Goal: Task Accomplishment & Management: Complete application form

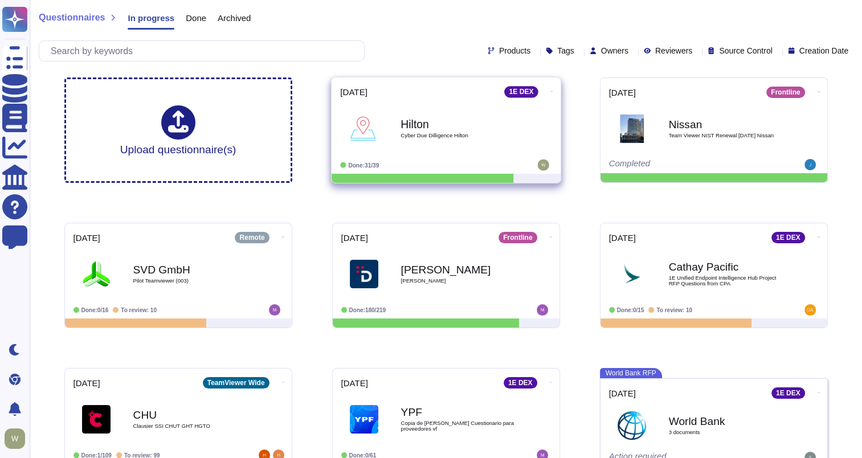
click at [429, 136] on span "Cyber Due Dilligence Hilton" at bounding box center [457, 136] width 115 height 6
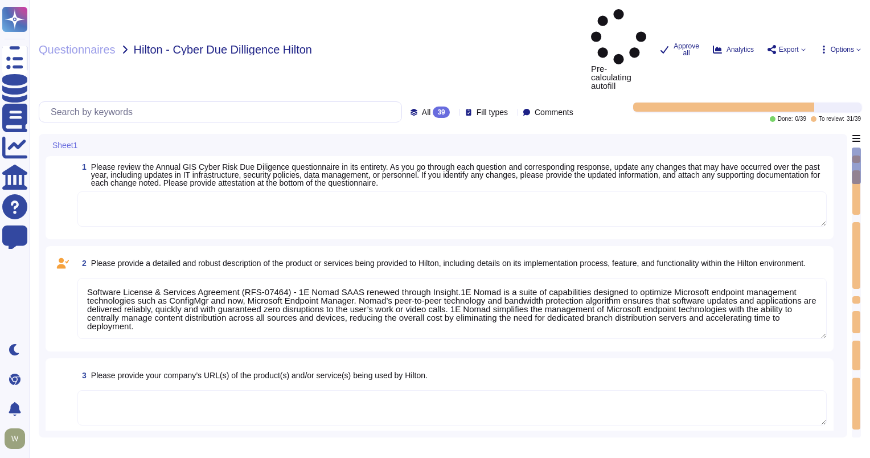
type textarea "Software License & Services Agreement (RFS-07464) - 1E Nomad SAAS renewed throu…"
type textarea "[URL][DOMAIN_NAME]"
type textarea "Global/deployed at >100 Properties or Corporate Solution/Integrates with other …"
type textarea "We have a 'Senior Director, Security Operations', focused on strategy and gover…"
type textarea "Security training required on a regular basis"
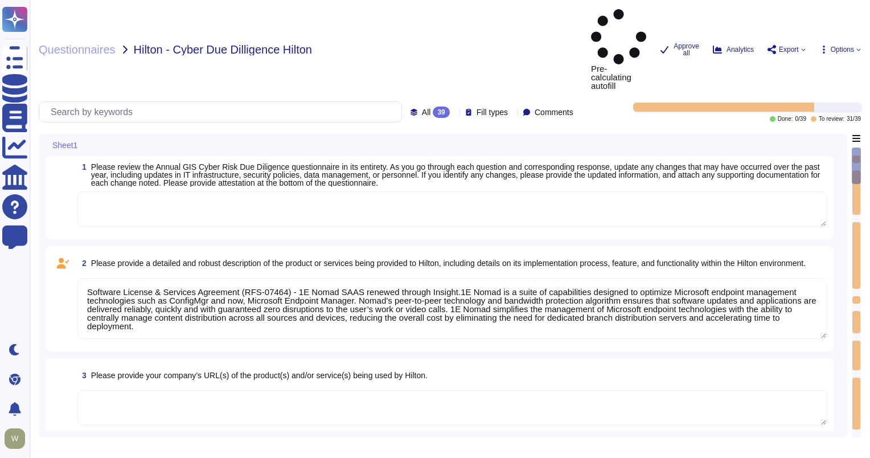
click at [173, 162] on span "Please review the Annual GIS Cyber Risk Due Diligence questionnaire in its enti…" at bounding box center [455, 174] width 729 height 25
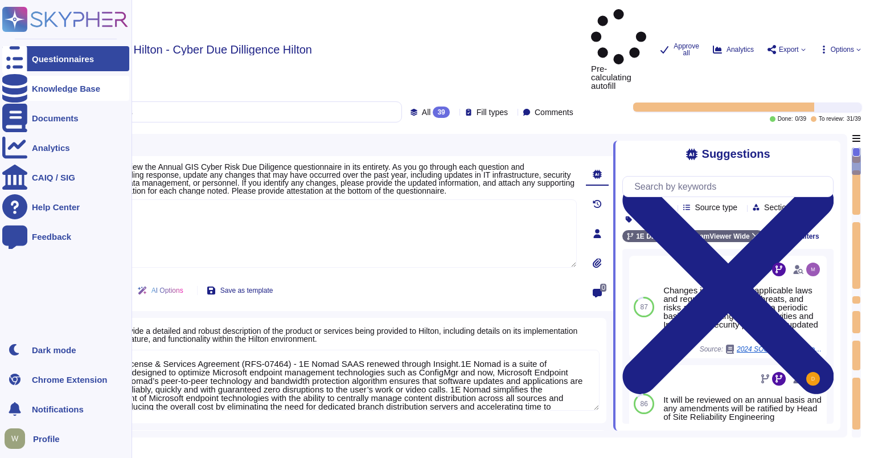
click at [14, 93] on div at bounding box center [14, 88] width 25 height 25
